Goal: Task Accomplishment & Management: Use online tool/utility

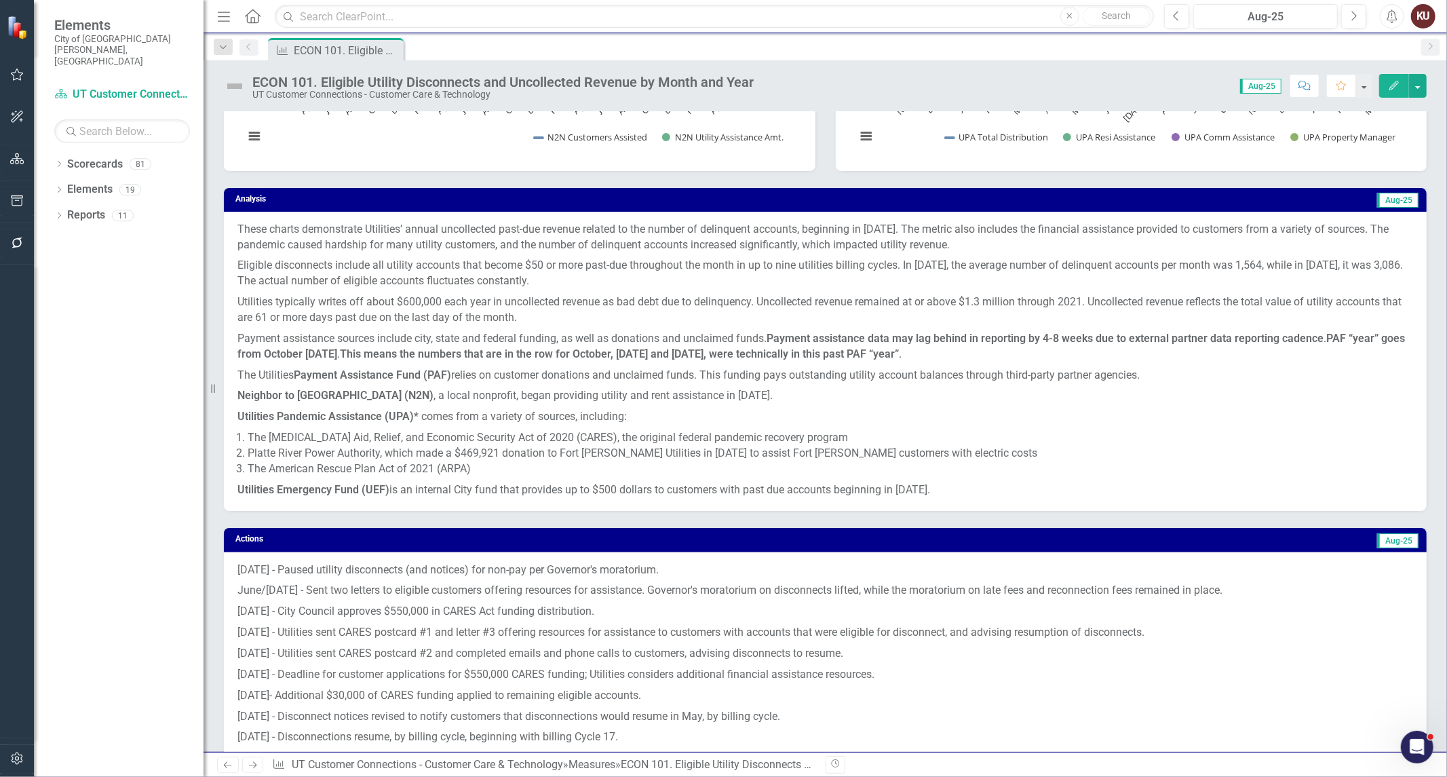
scroll to position [754, 0]
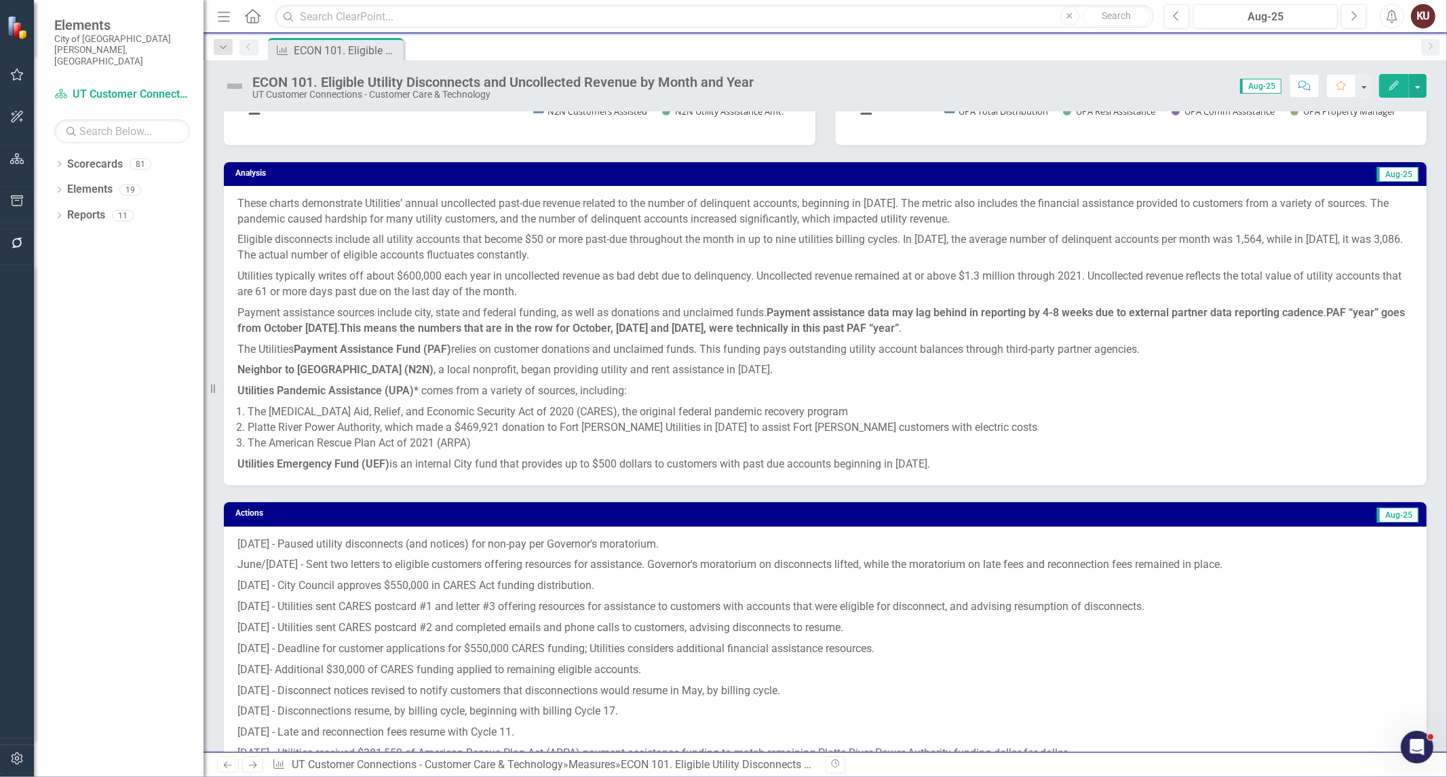
click at [408, 199] on p "These charts demonstrate Utilities’ annual uncollected past-due revenue related…" at bounding box center [825, 213] width 1176 height 34
click at [320, 216] on p "These charts demonstrate Utilities’ annual uncollected past-due revenue related…" at bounding box center [825, 213] width 1176 height 34
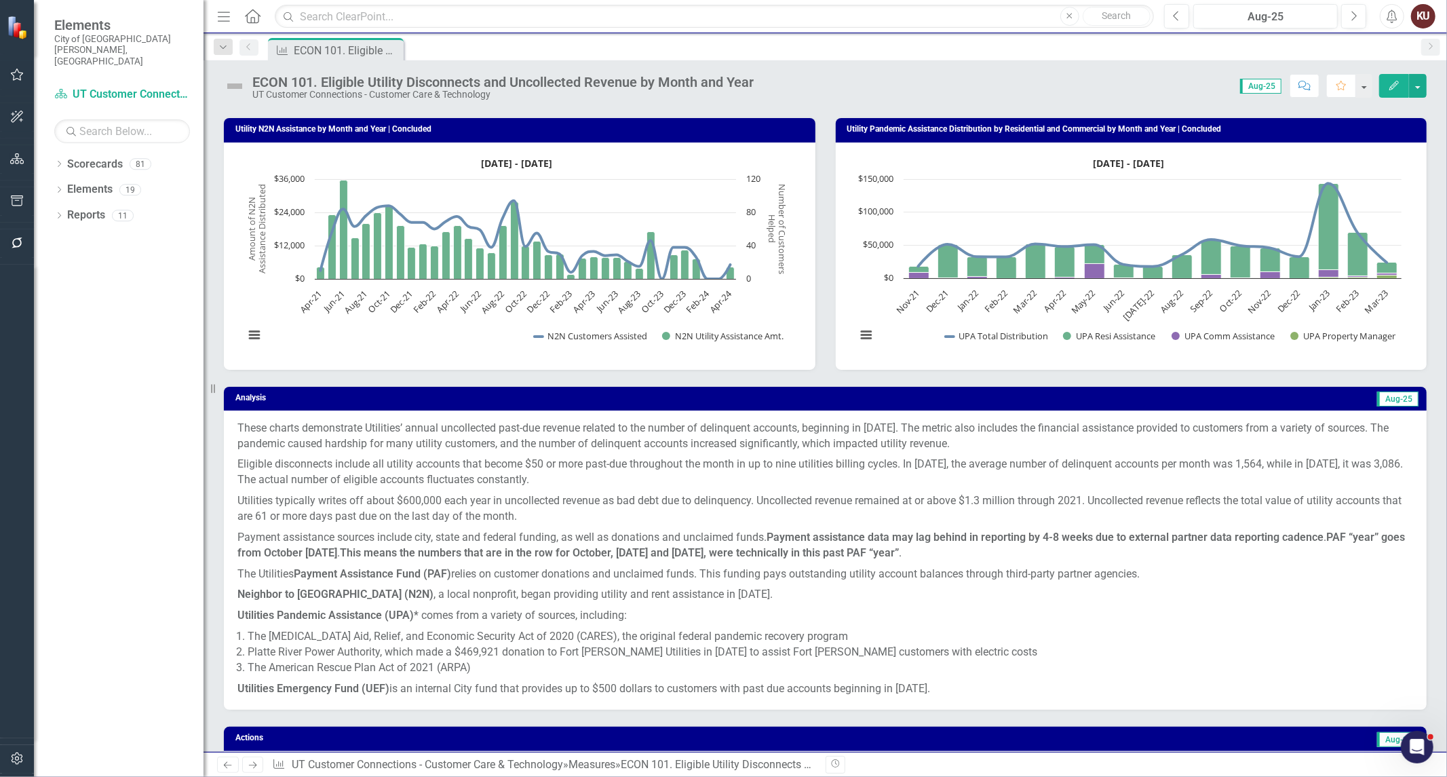
scroll to position [678, 0]
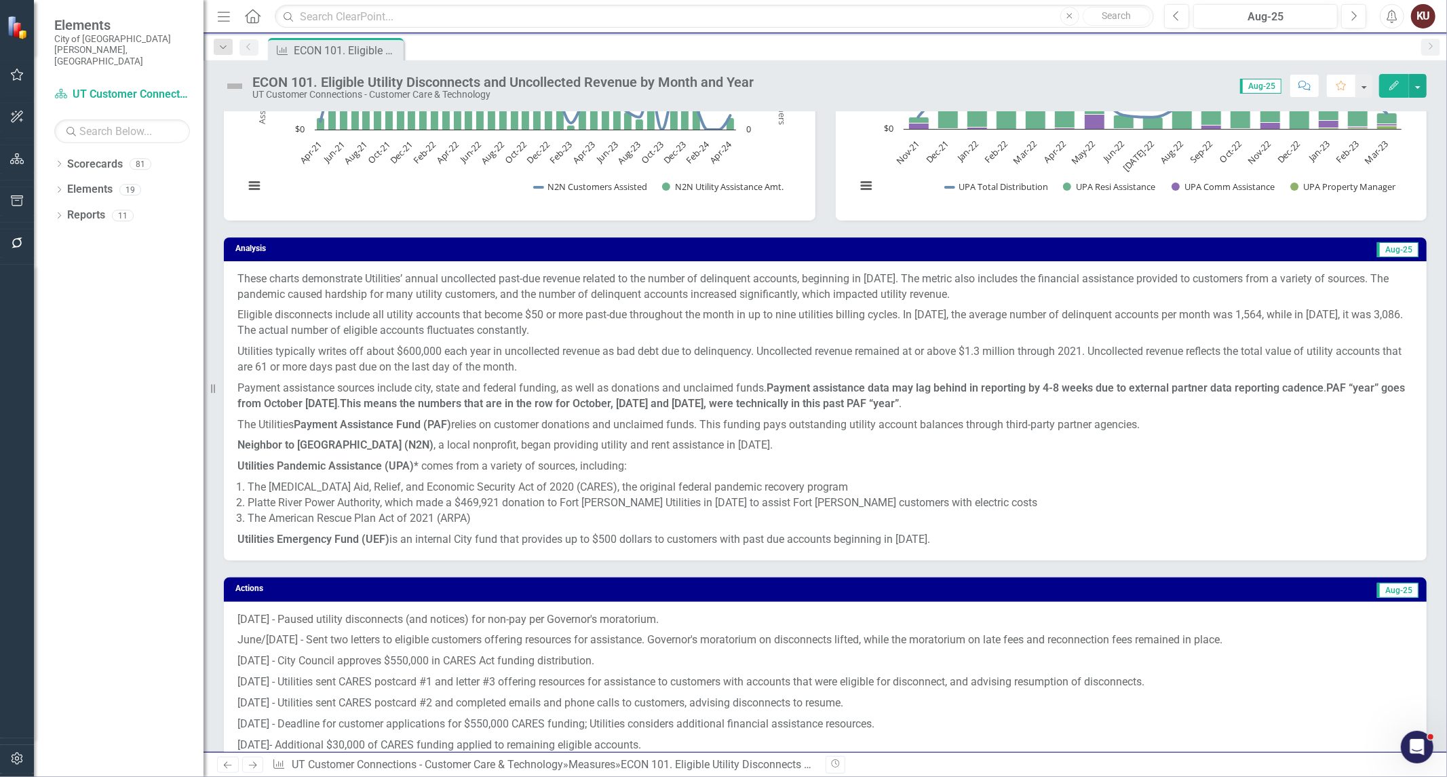
click at [254, 271] on p "These charts demonstrate Utilities’ annual uncollected past-due revenue related…" at bounding box center [825, 288] width 1176 height 34
click at [249, 281] on p "These charts demonstrate Utilities’ annual uncollected past-due revenue related…" at bounding box center [825, 288] width 1176 height 34
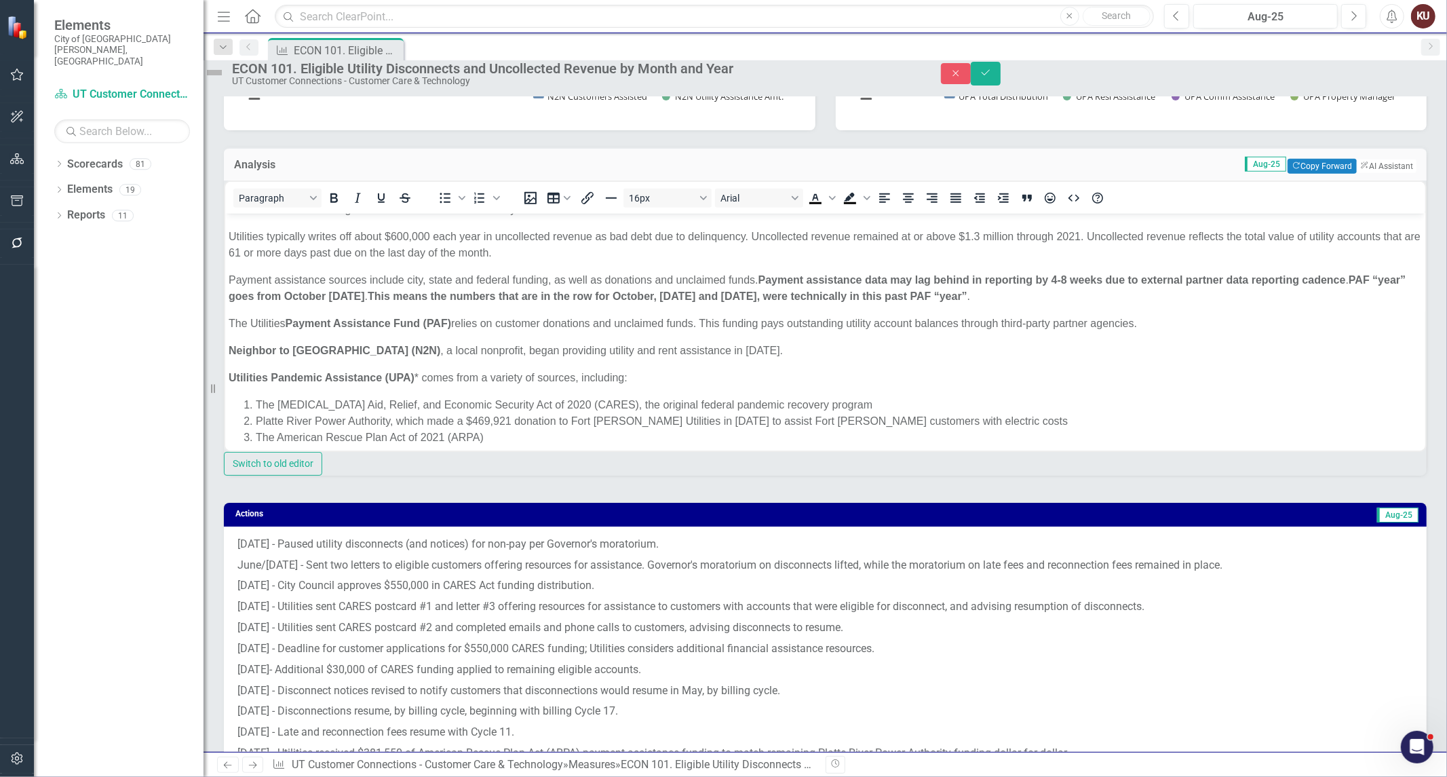
scroll to position [0, 0]
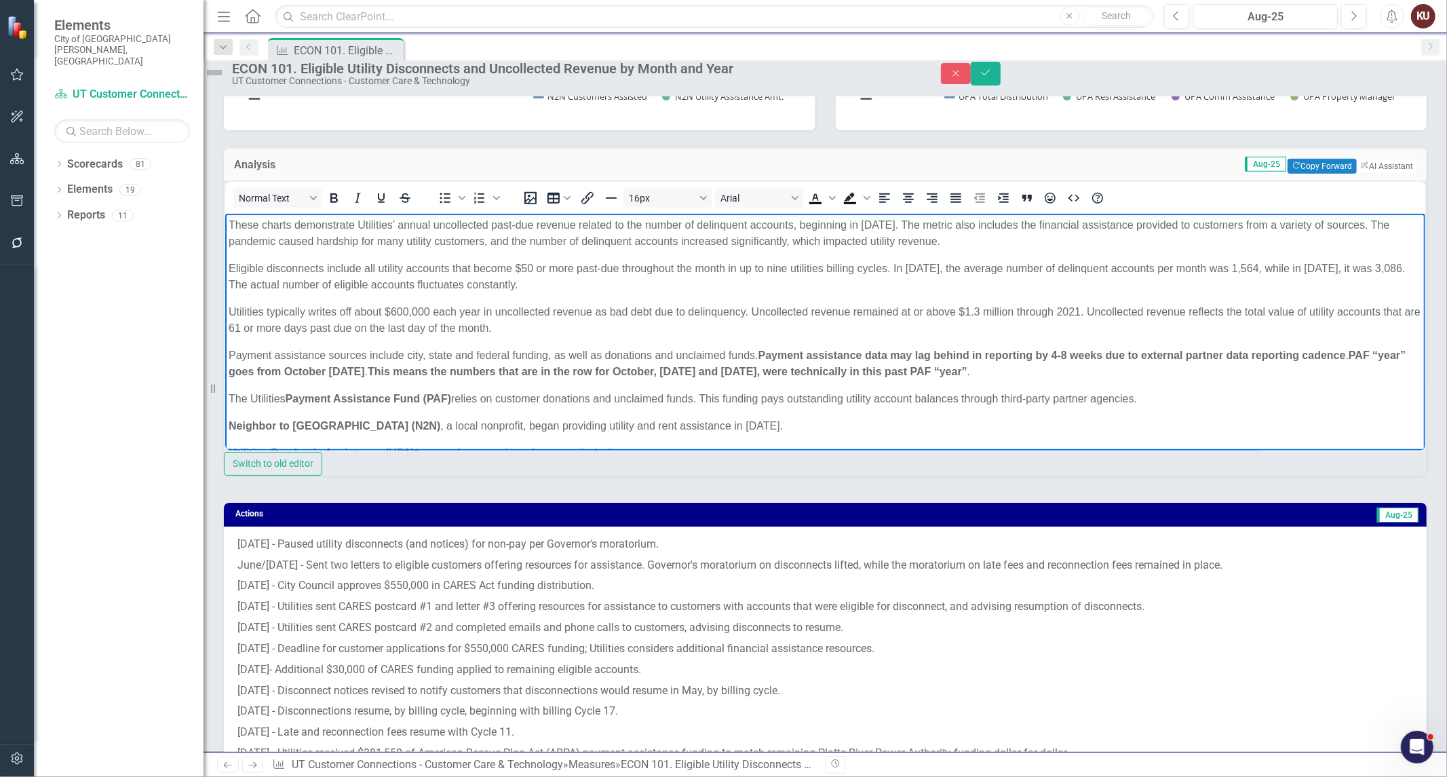
click at [311, 250] on body "These charts demonstrate Utilities’ annual uncollected past-due revenue related…" at bounding box center [825, 387] width 1200 height 349
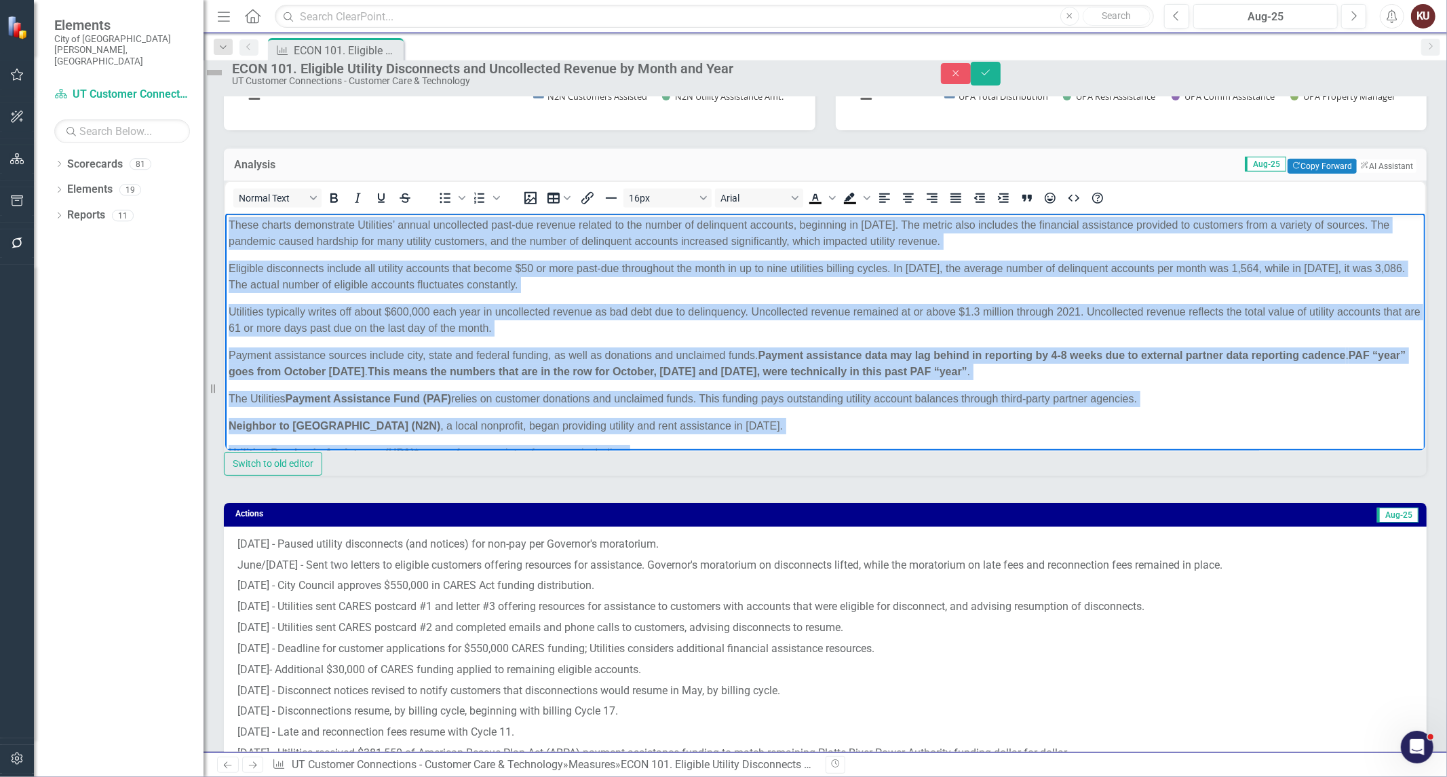
copy body "Lorem ipsumd sitametcons Adipiscin’ elitse doeiusmodte inci-utl etdolor magnaal…"
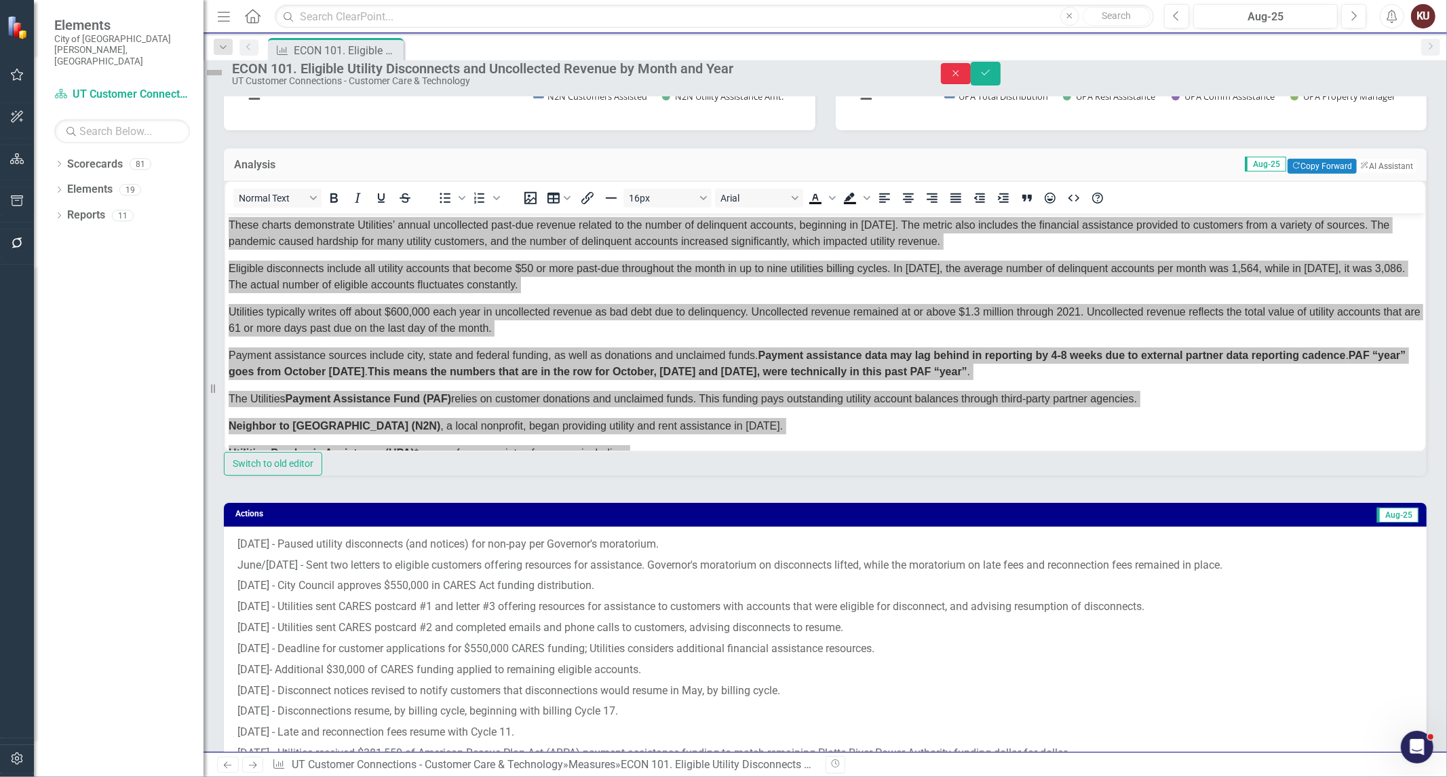
click at [959, 76] on icon "button" at bounding box center [955, 73] width 6 height 6
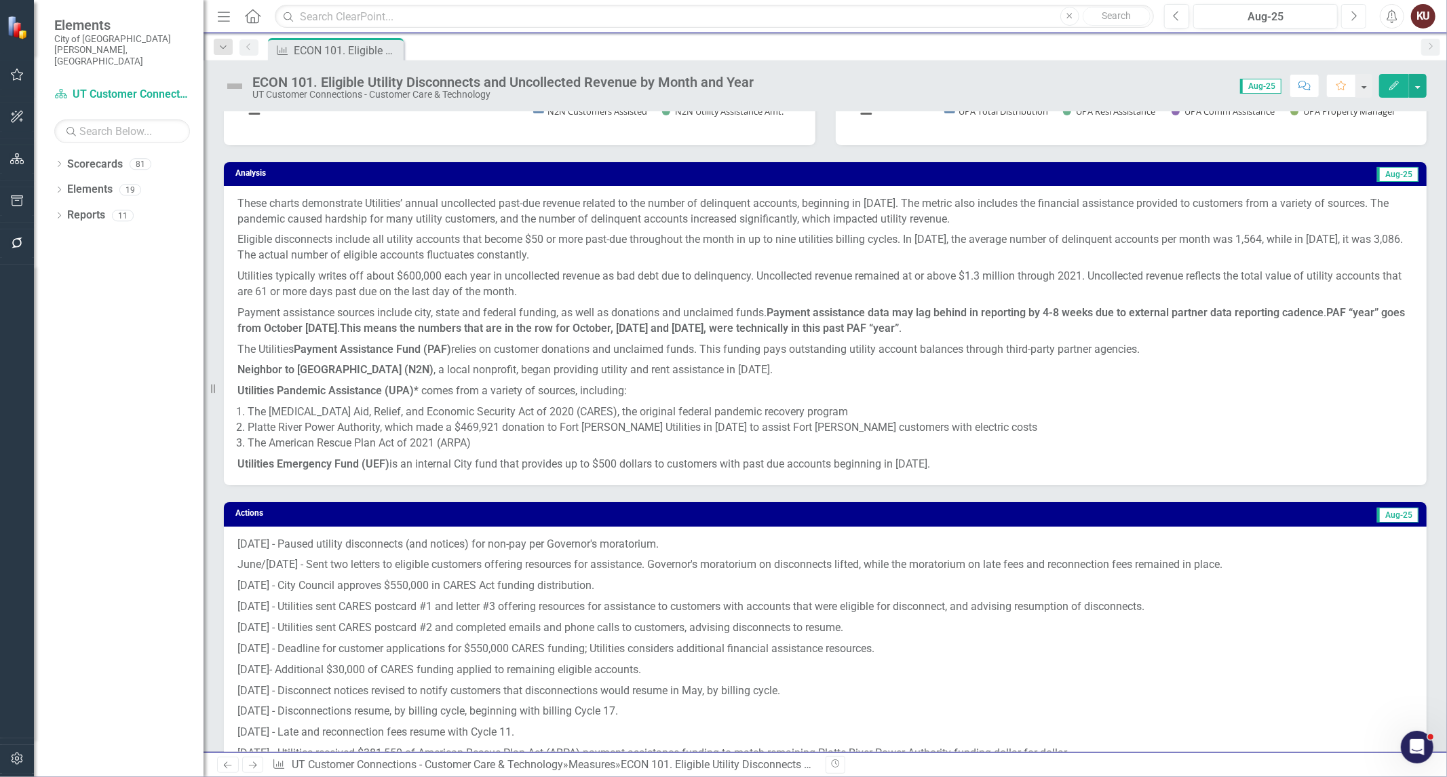
click at [1359, 17] on button "Next" at bounding box center [1353, 16] width 25 height 24
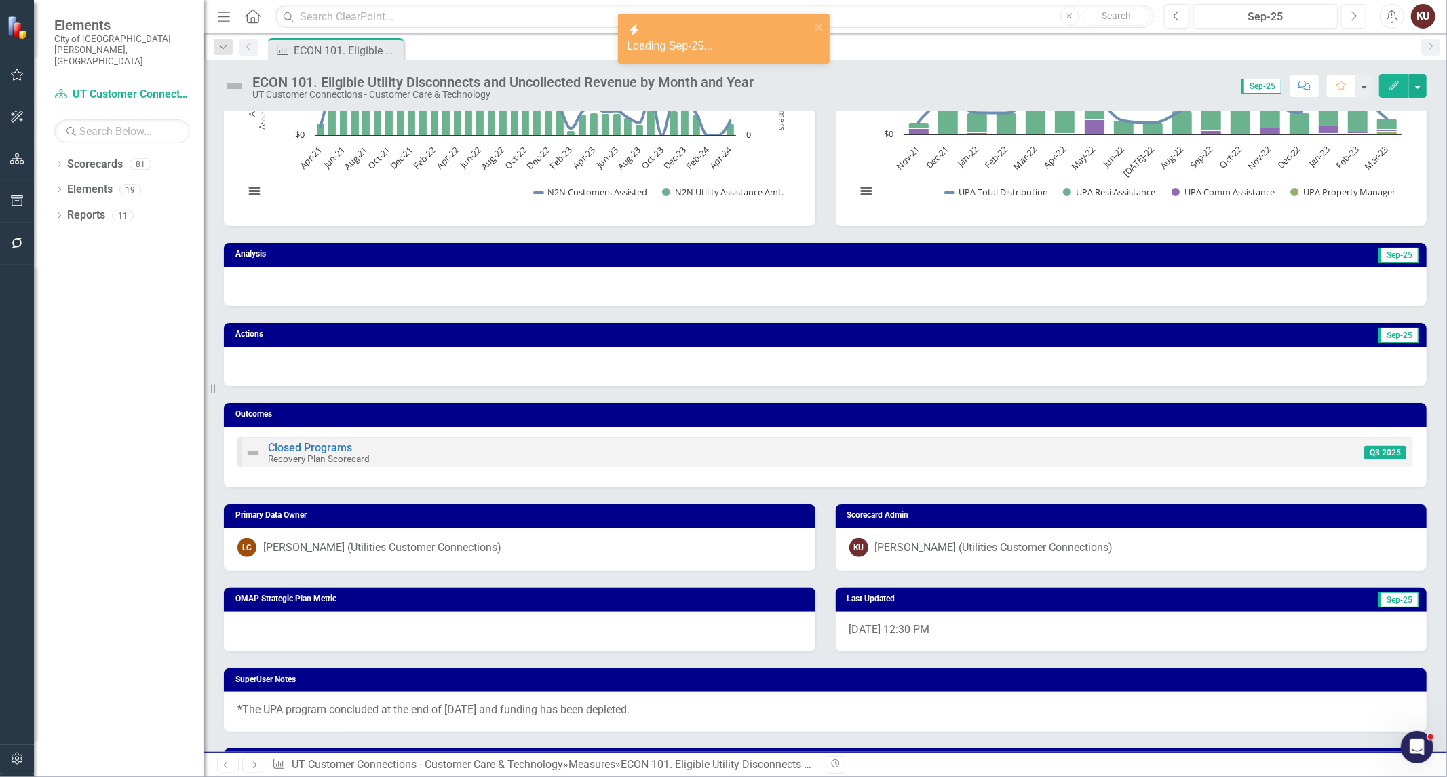
scroll to position [678, 0]
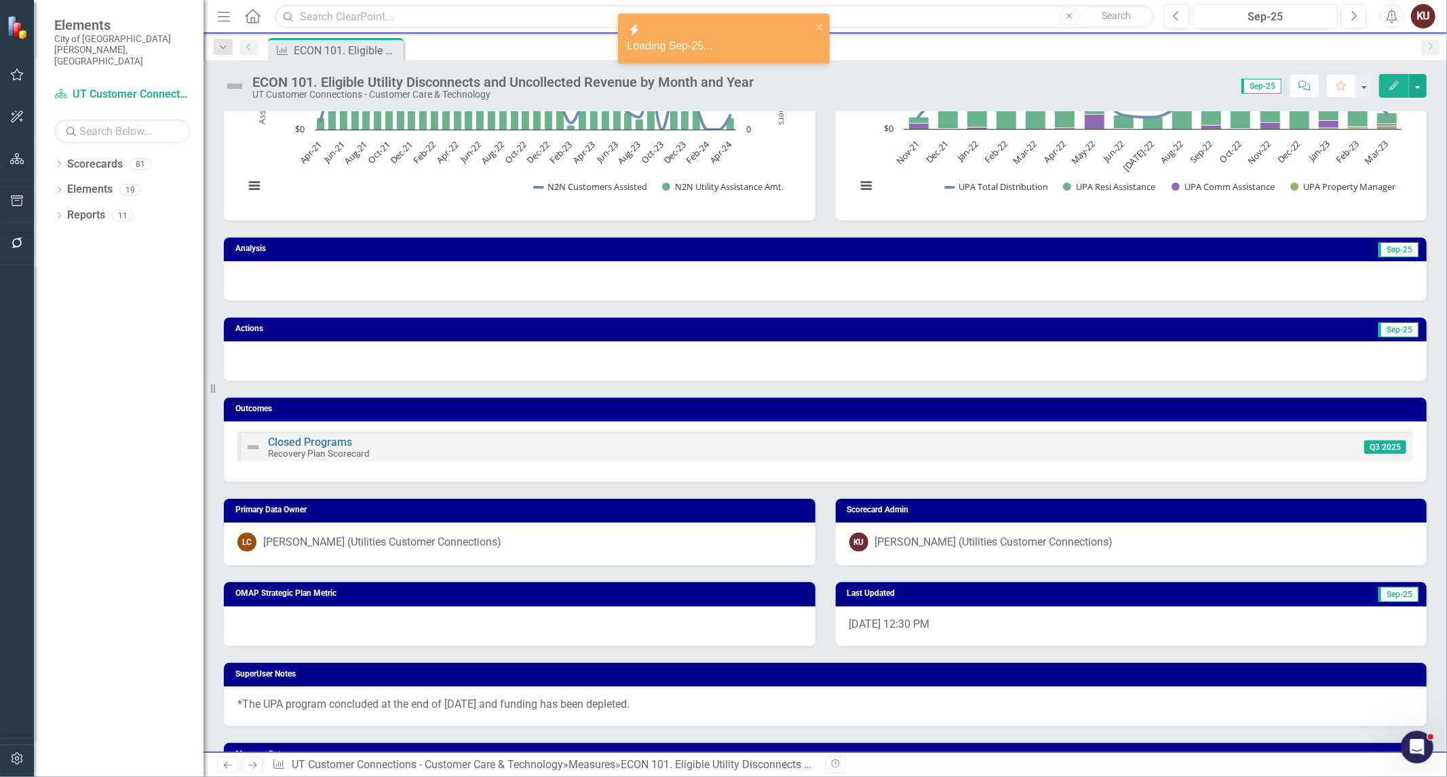
click at [343, 281] on div at bounding box center [825, 280] width 1203 height 39
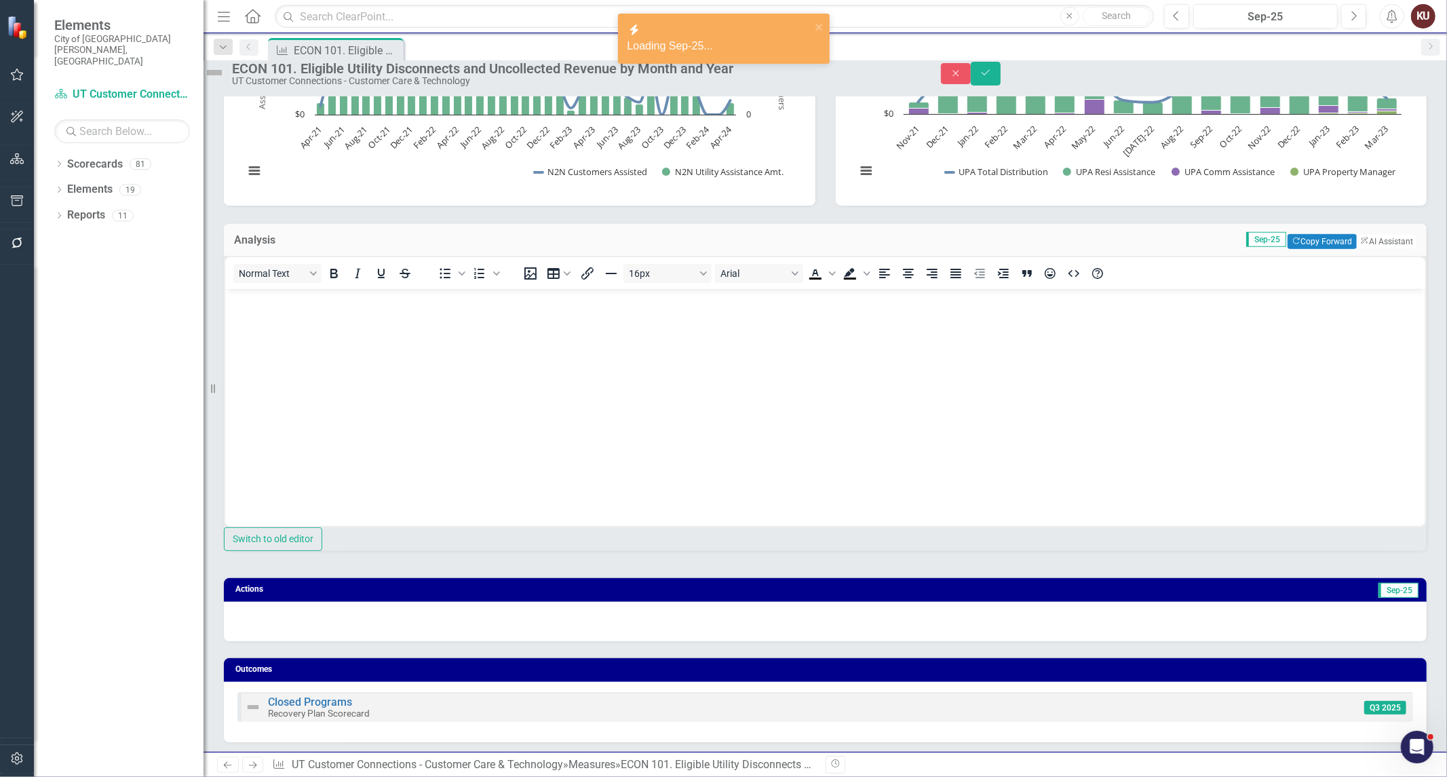
scroll to position [0, 0]
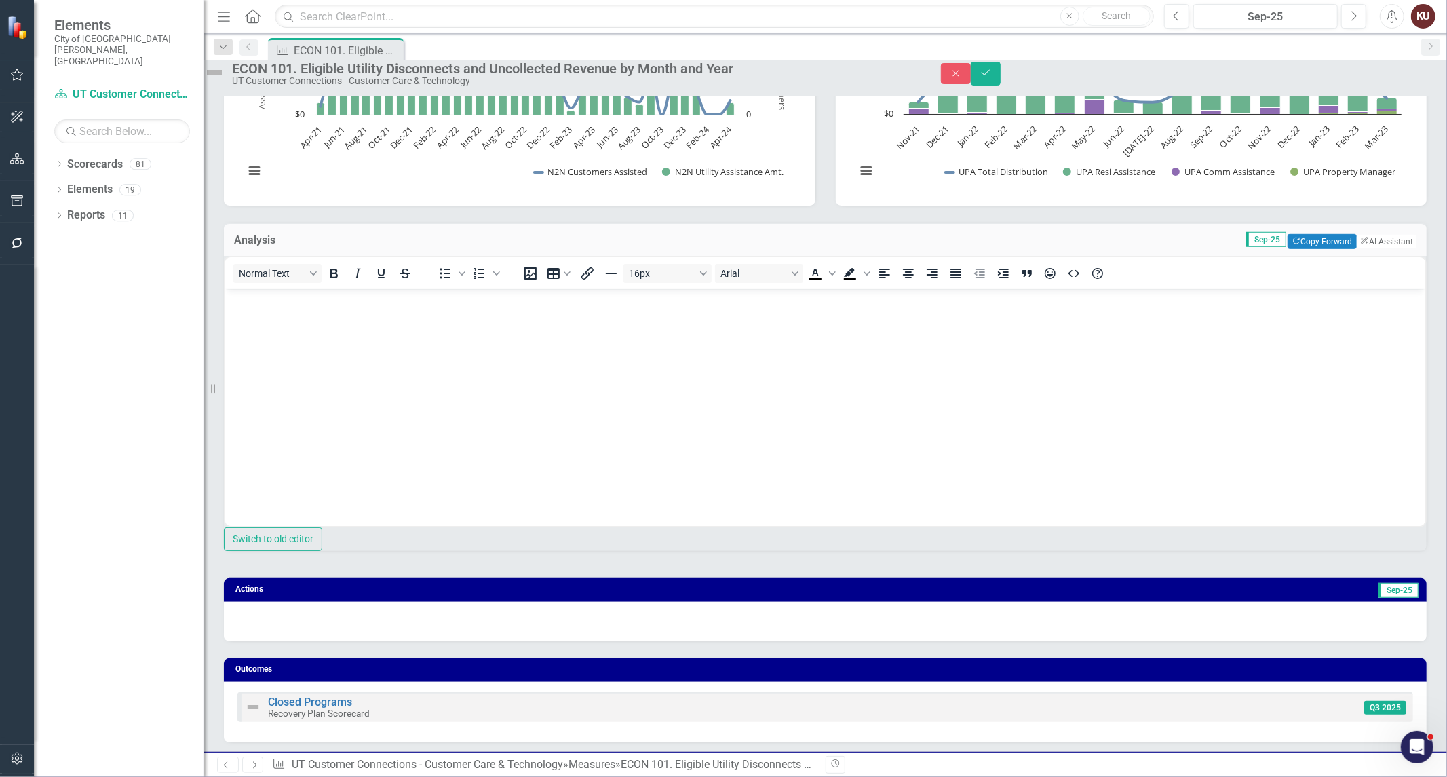
click at [334, 330] on body "Rich Text Area. Press ALT-0 for help." at bounding box center [825, 390] width 1200 height 204
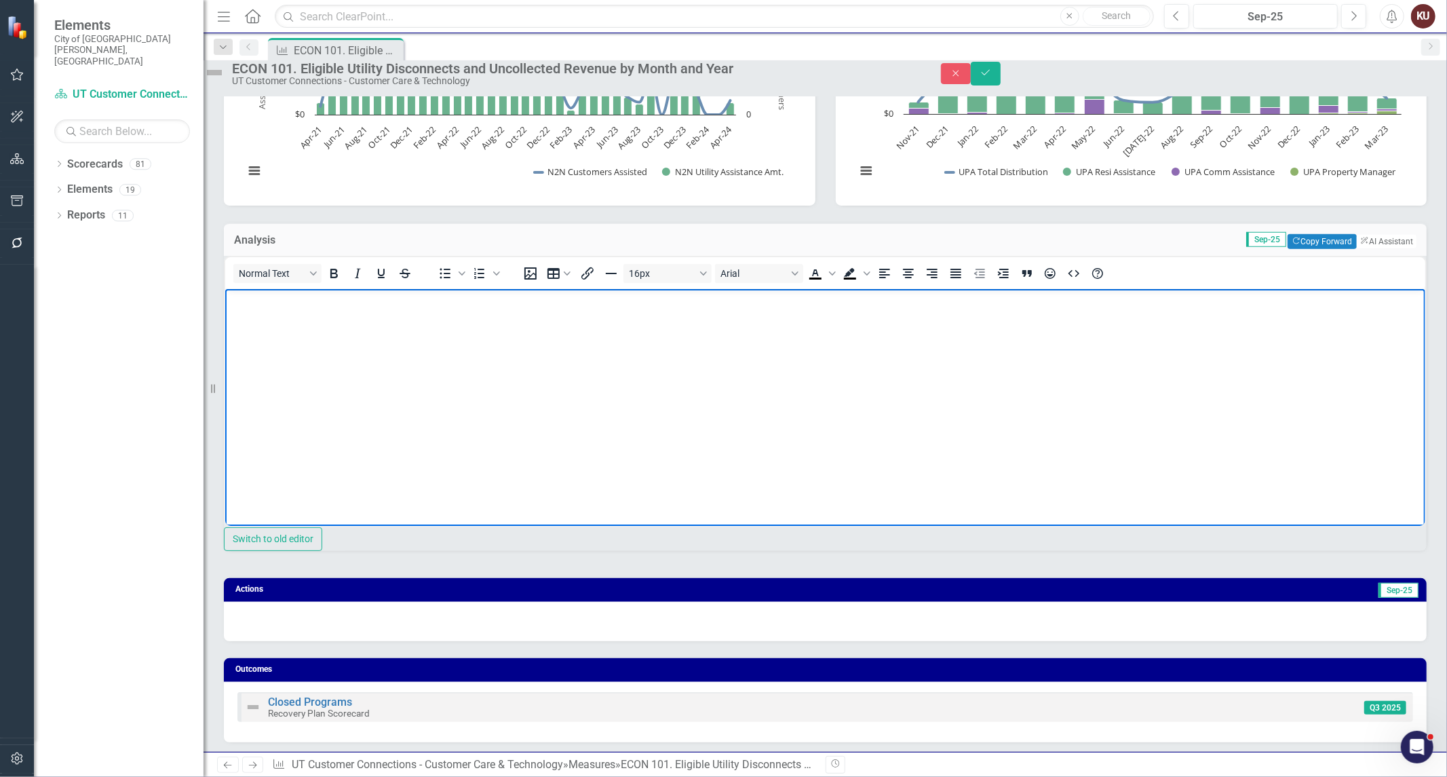
paste body "Rich Text Area. Press ALT-0 for help."
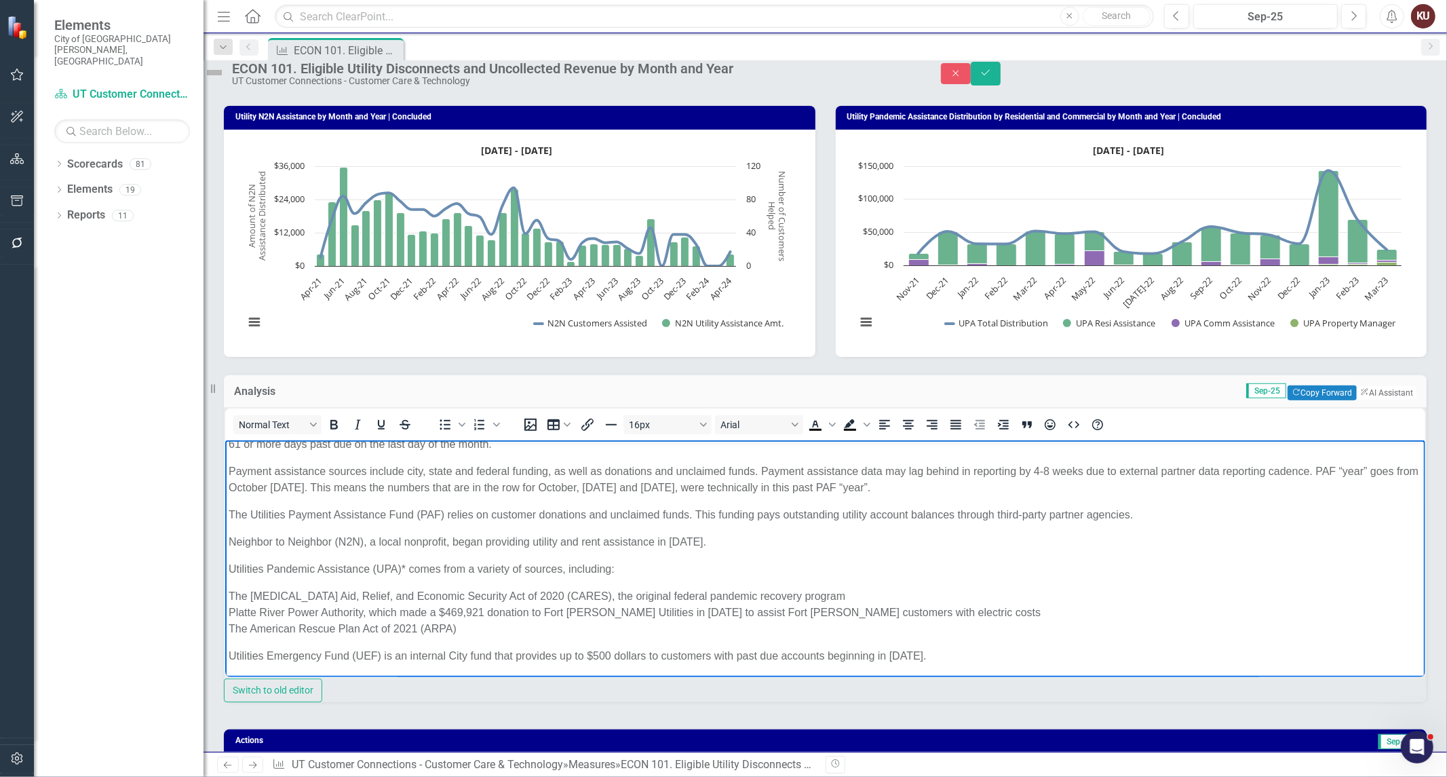
scroll to position [151, 0]
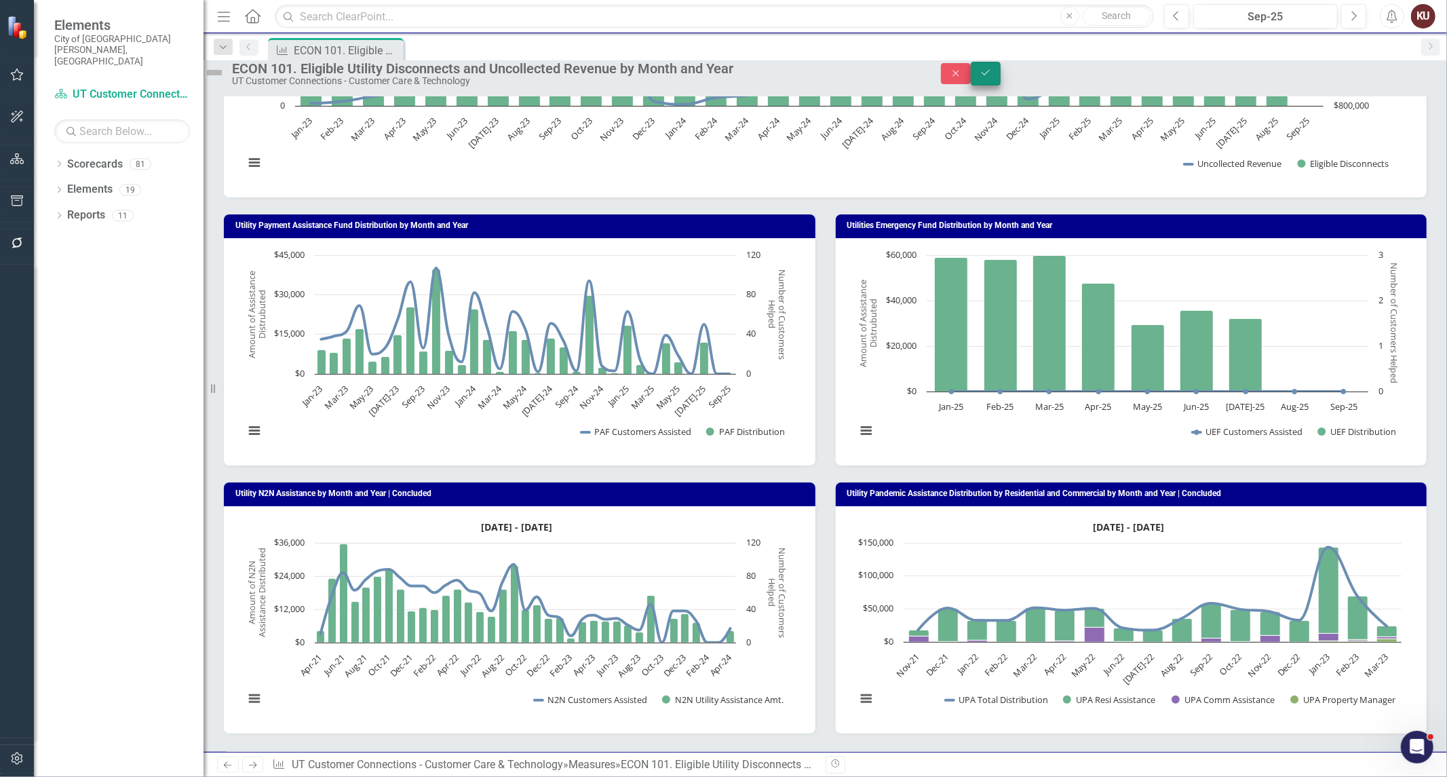
click at [992, 77] on icon "Save" at bounding box center [986, 72] width 12 height 9
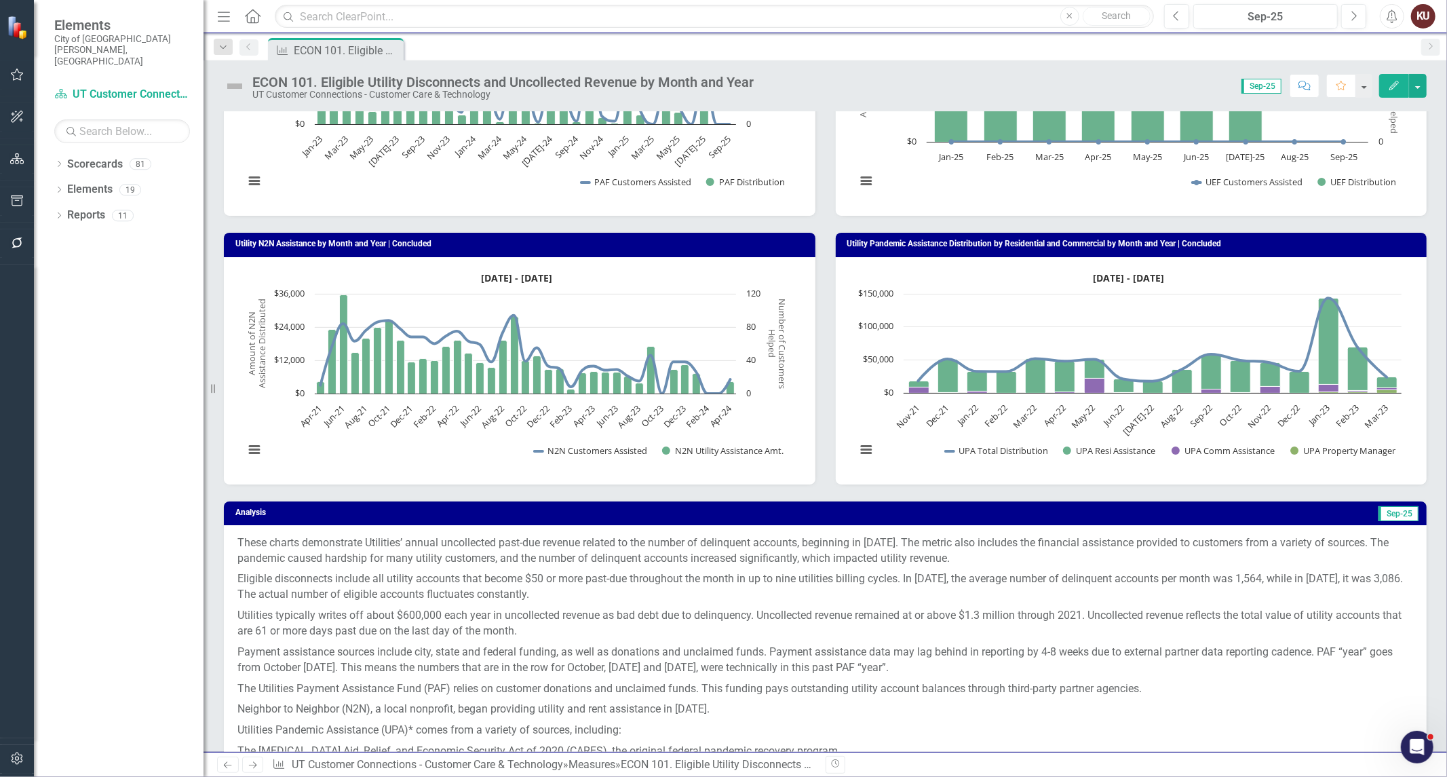
scroll to position [678, 0]
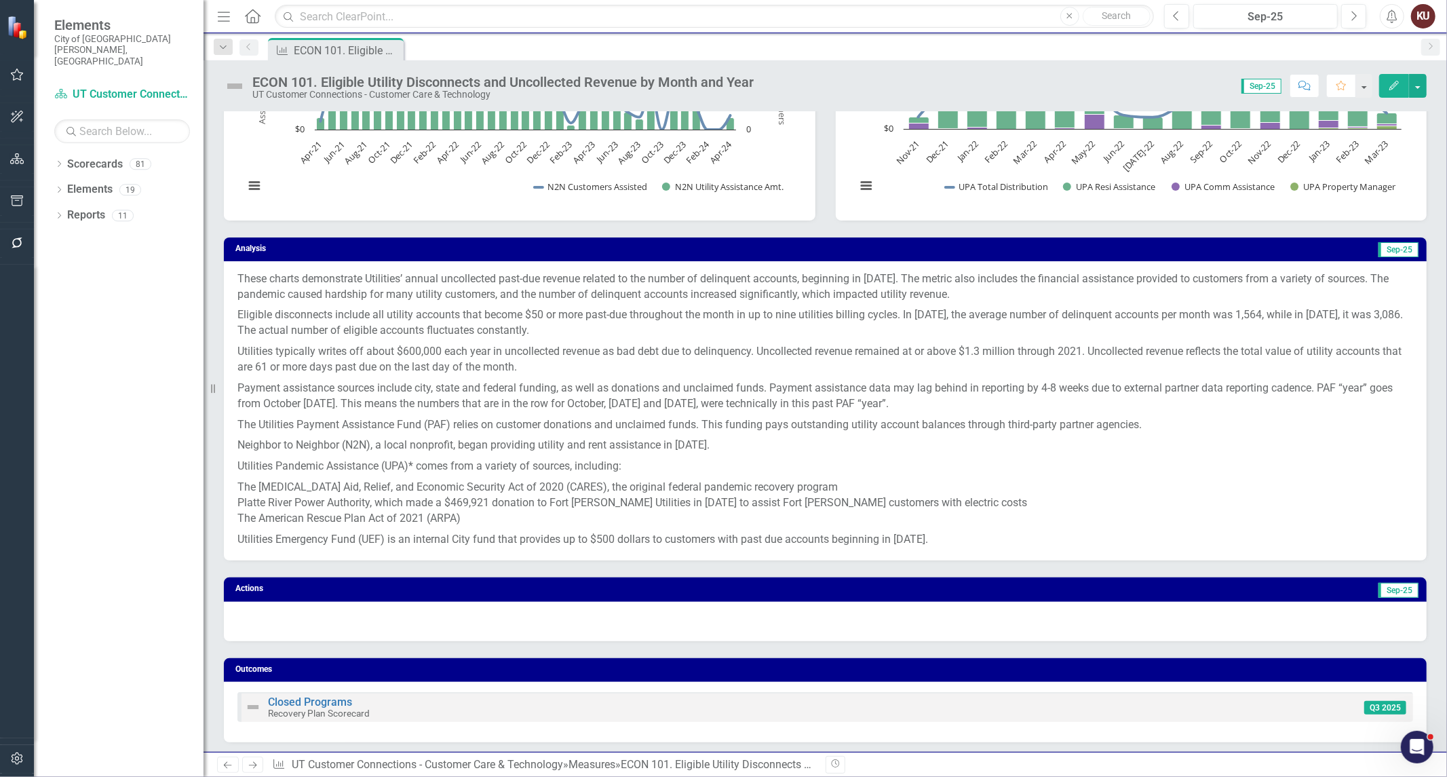
click at [314, 286] on p "These charts demonstrate Utilities’ annual uncollected past-due revenue related…" at bounding box center [825, 288] width 1176 height 34
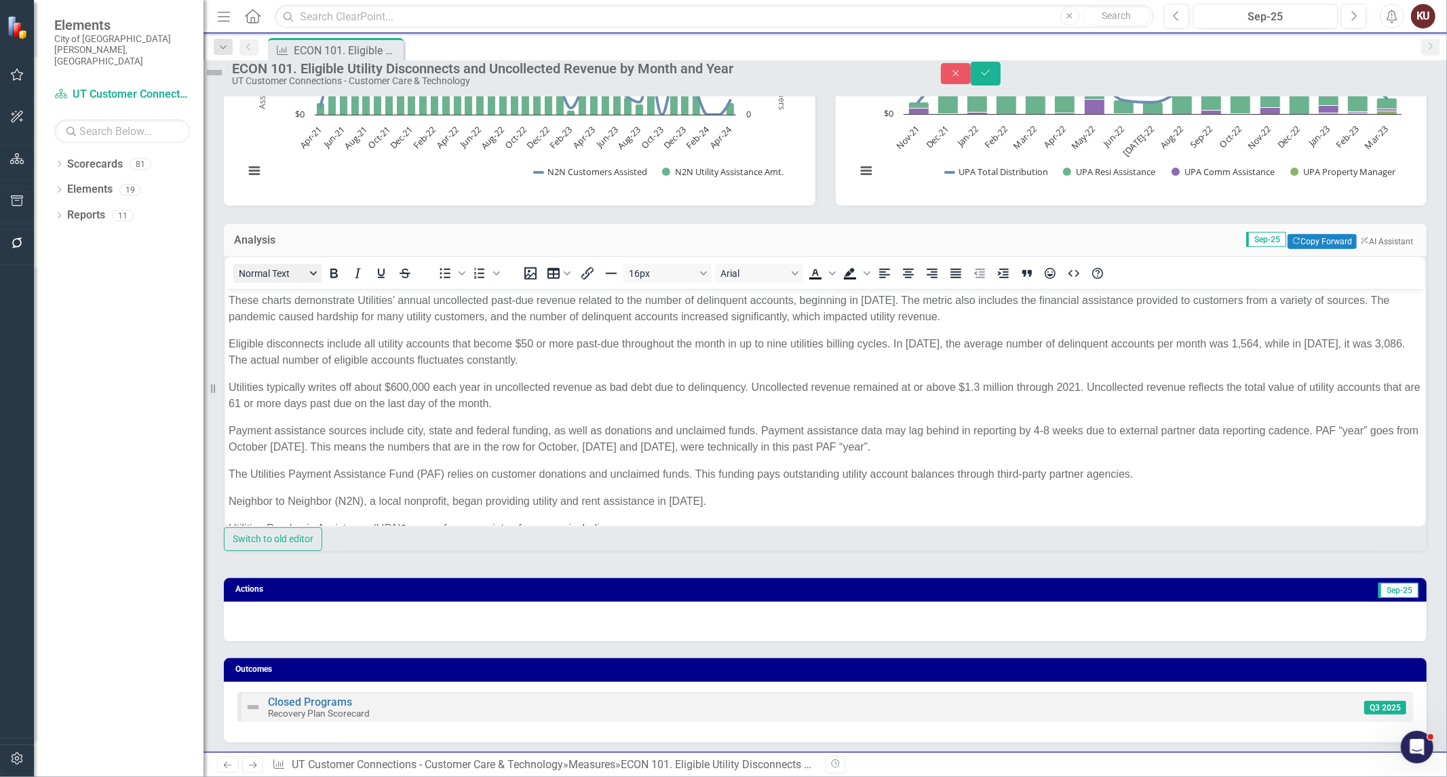
scroll to position [0, 0]
click at [364, 297] on p "These charts demonstrate Utilities’ annual uncollected past-due revenue related…" at bounding box center [824, 308] width 1193 height 33
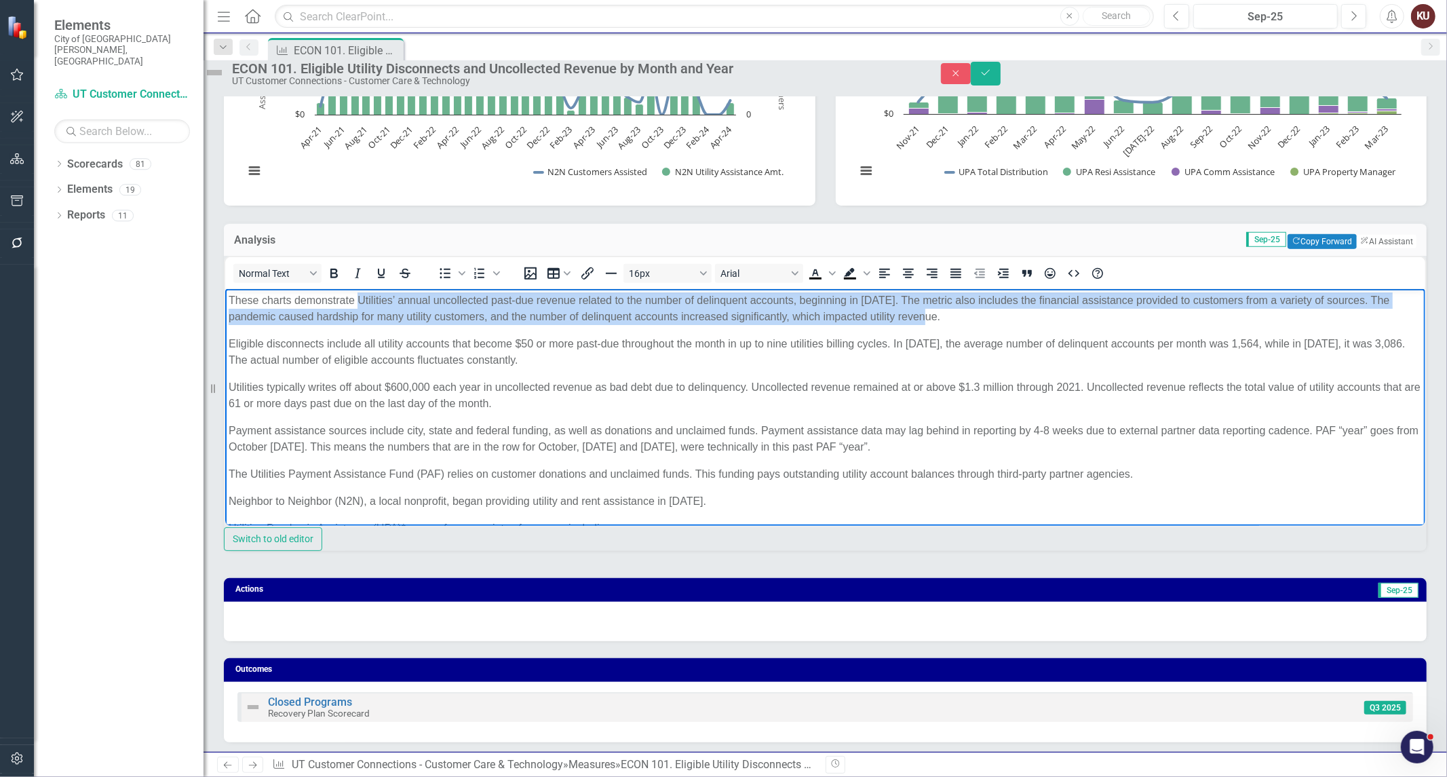
drag, startPoint x: 364, startPoint y: 297, endPoint x: 946, endPoint y: 317, distance: 582.4
click at [946, 317] on p "These charts demonstrate Utilities’ annual uncollected past-due revenue related…" at bounding box center [824, 308] width 1193 height 33
copy p "Utilities’ annual uncollected past-due revenue related to the number of delinqu…"
